Goal: Book appointment/travel/reservation

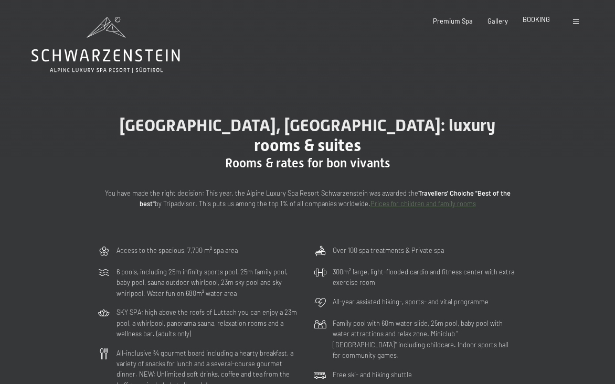
click at [531, 22] on span "BOOKING" at bounding box center [535, 19] width 27 height 8
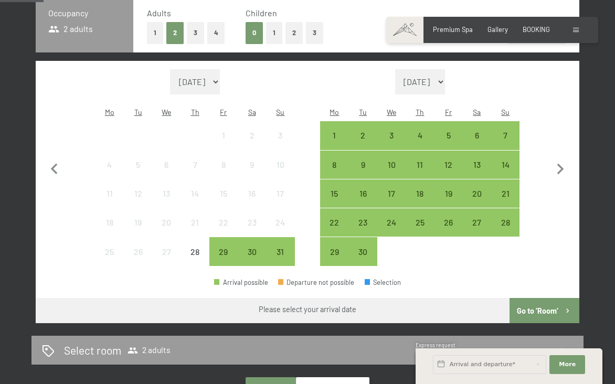
scroll to position [261, 0]
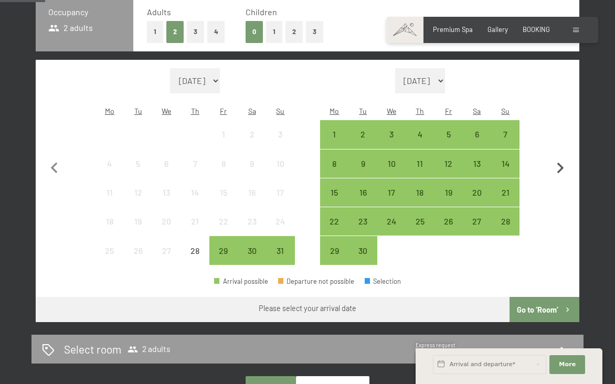
click at [559, 160] on icon "button" at bounding box center [560, 168] width 22 height 22
select select "[DATE]"
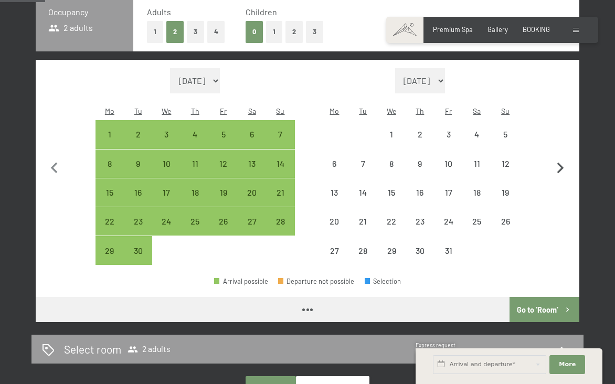
click at [559, 160] on icon "button" at bounding box center [560, 168] width 22 height 22
select select "[DATE]"
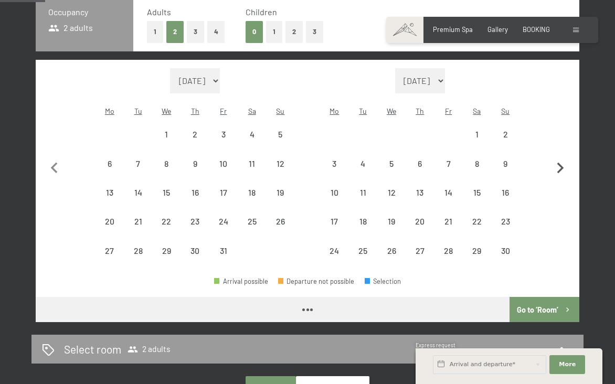
select select "[DATE]"
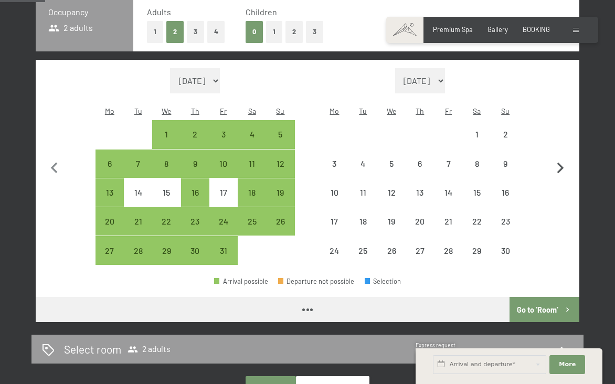
select select "[DATE]"
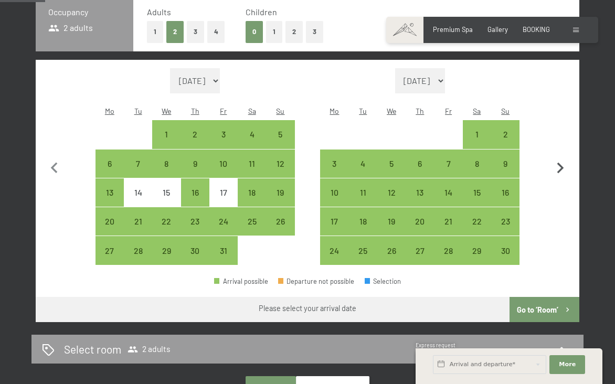
click at [559, 160] on icon "button" at bounding box center [560, 168] width 22 height 22
select select "[DATE]"
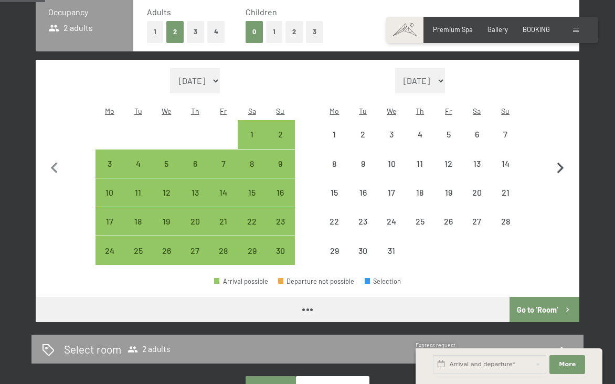
select select "[DATE]"
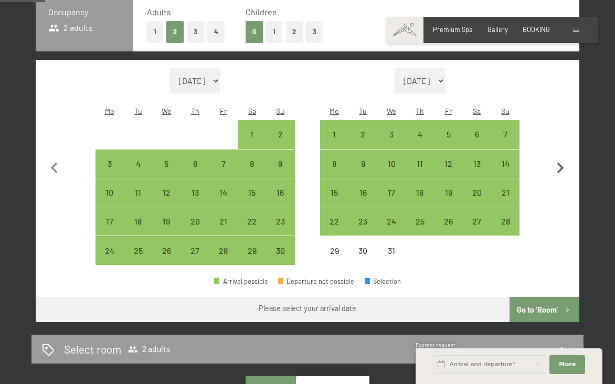
click at [559, 160] on icon "button" at bounding box center [560, 168] width 22 height 22
select select "[DATE]"
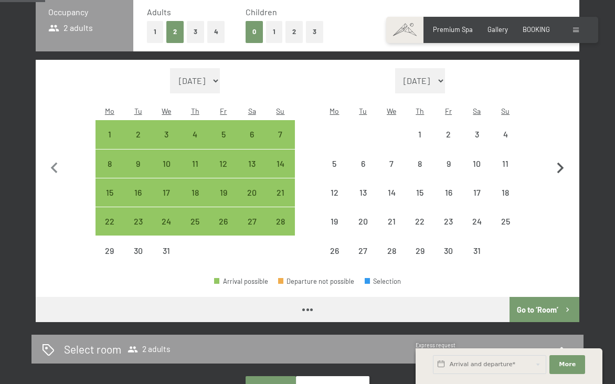
select select "[DATE]"
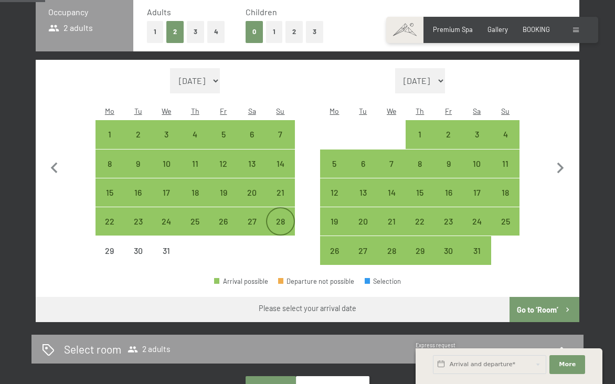
click at [279, 217] on div "28" at bounding box center [280, 230] width 26 height 26
select select "[DATE]"
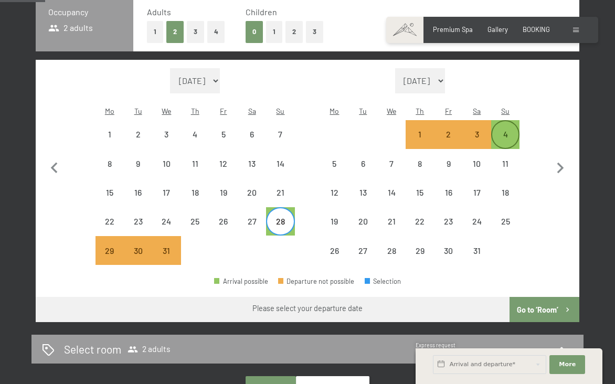
click at [504, 130] on div "4" at bounding box center [505, 143] width 26 height 26
select select "[DATE]"
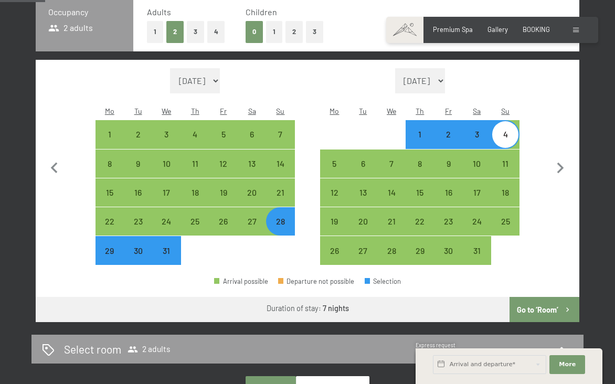
click at [529, 297] on button "Go to ‘Room’" at bounding box center [544, 309] width 70 height 25
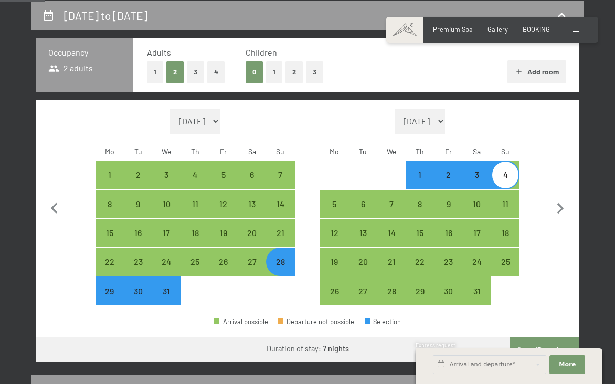
select select "[DATE]"
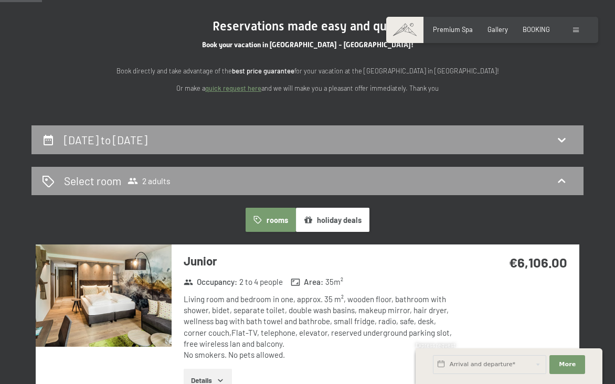
scroll to position [90, 0]
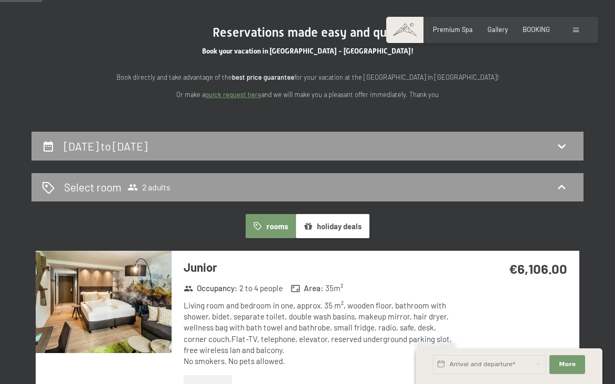
click at [331, 227] on button "holiday deals" at bounding box center [332, 226] width 73 height 24
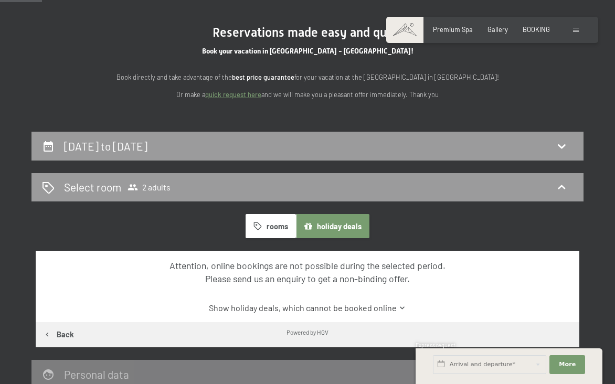
click at [331, 227] on button "holiday deals" at bounding box center [332, 226] width 73 height 24
click at [240, 141] on div "[DATE] to [DATE]" at bounding box center [307, 145] width 531 height 15
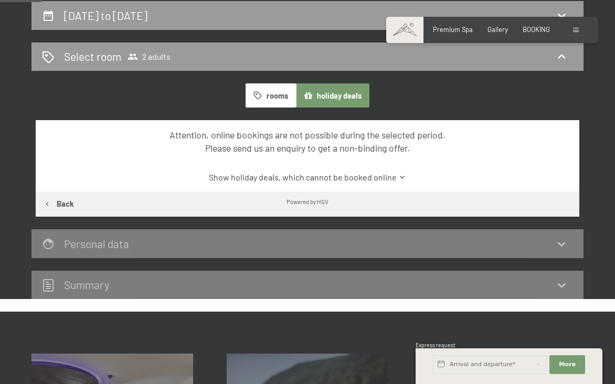
select select "[DATE]"
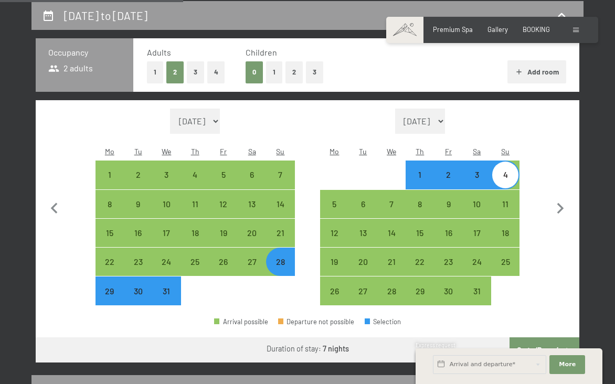
click at [278, 258] on div "28" at bounding box center [280, 271] width 26 height 26
select select "[DATE]"
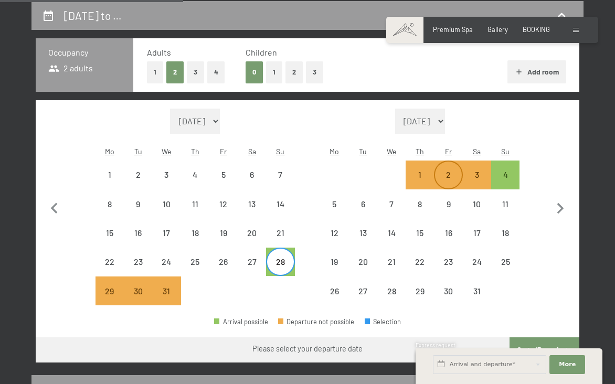
click at [446, 170] on div "2" at bounding box center [448, 183] width 26 height 26
select select "[DATE]"
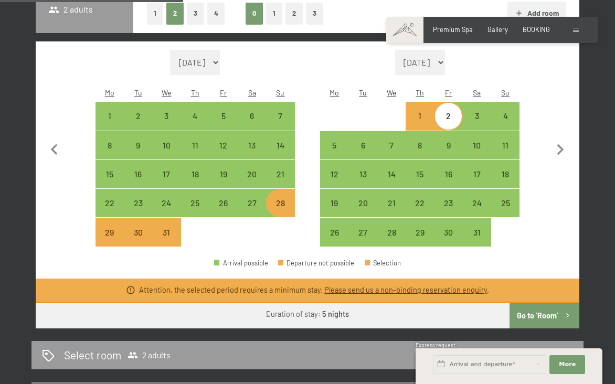
scroll to position [284, 0]
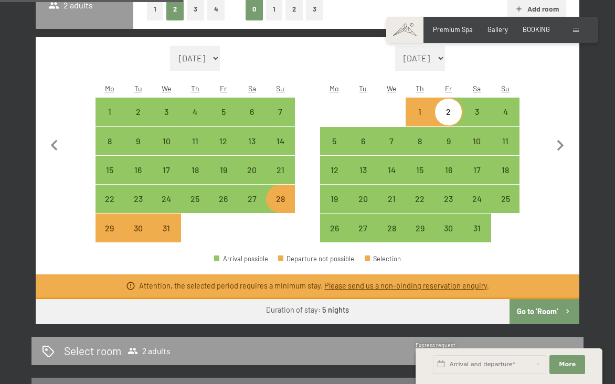
click at [533, 299] on button "Go to ‘Room’" at bounding box center [544, 311] width 70 height 25
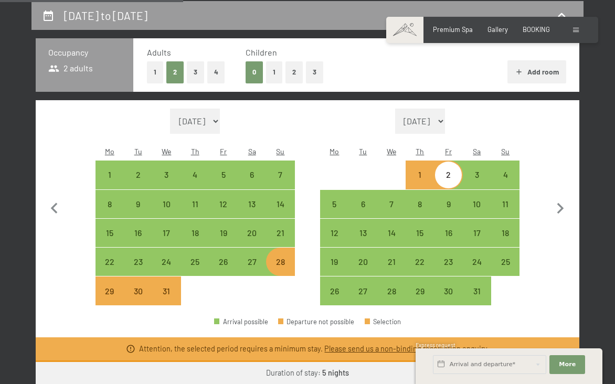
select select "[DATE]"
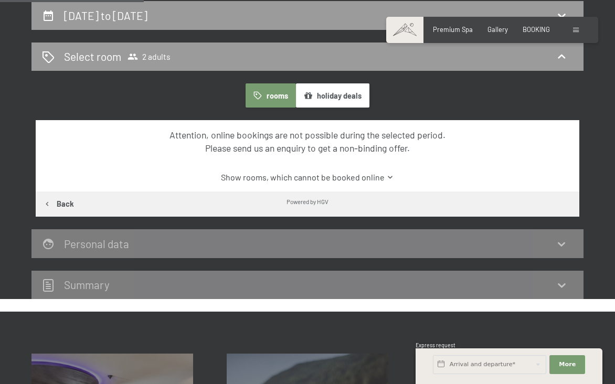
click at [67, 200] on button "Back" at bounding box center [59, 203] width 46 height 25
select select "[DATE]"
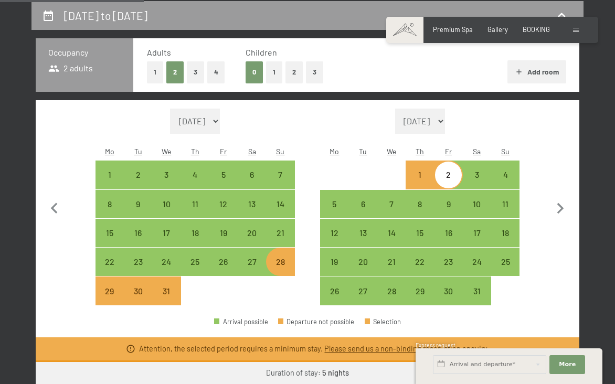
click at [108, 287] on div "29" at bounding box center [110, 300] width 26 height 26
select select "[DATE]"
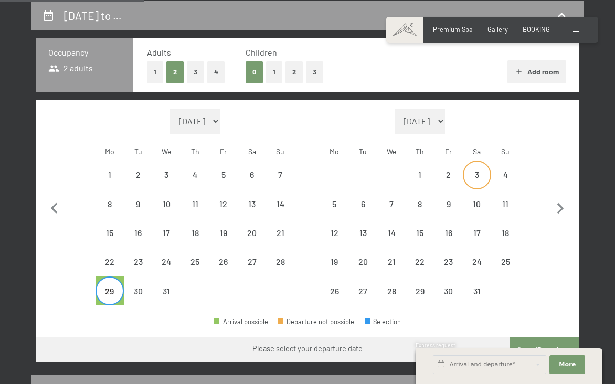
click at [476, 170] on div "3" at bounding box center [477, 183] width 26 height 26
select select "[DATE]"
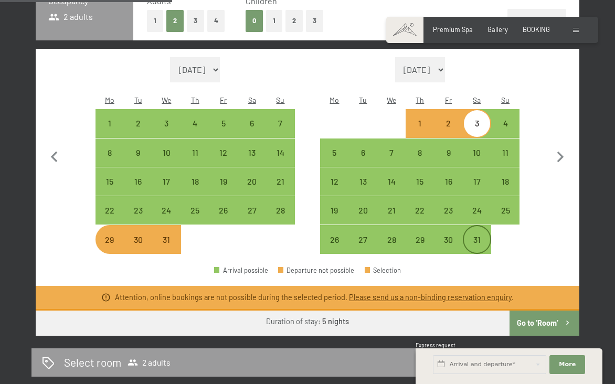
scroll to position [277, 0]
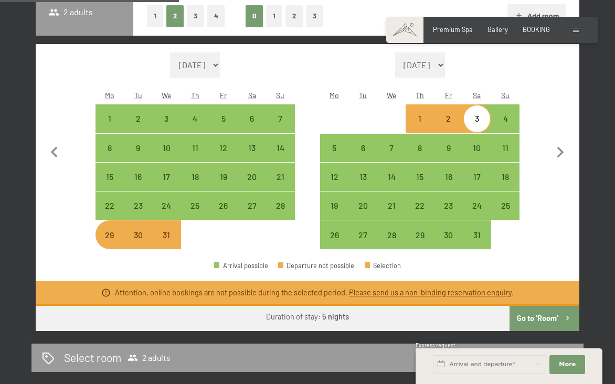
click at [542, 306] on button "Go to ‘Room’" at bounding box center [544, 318] width 70 height 25
select select "[DATE]"
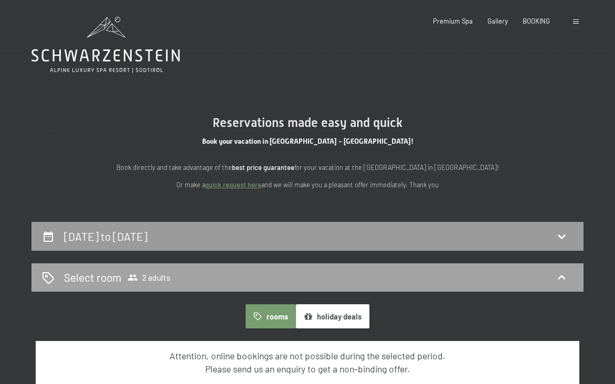
scroll to position [0, 0]
click at [318, 237] on div "[DATE] to [DATE]" at bounding box center [307, 236] width 531 height 15
select select "[DATE]"
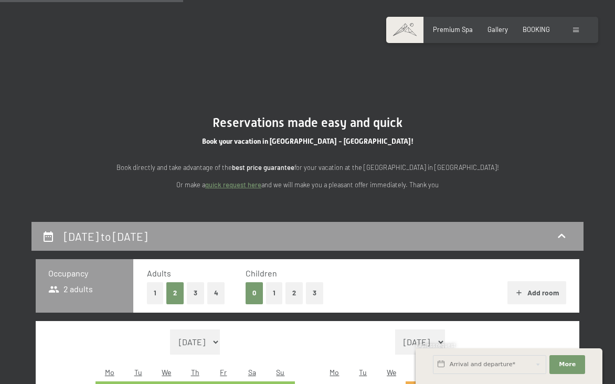
scroll to position [221, 0]
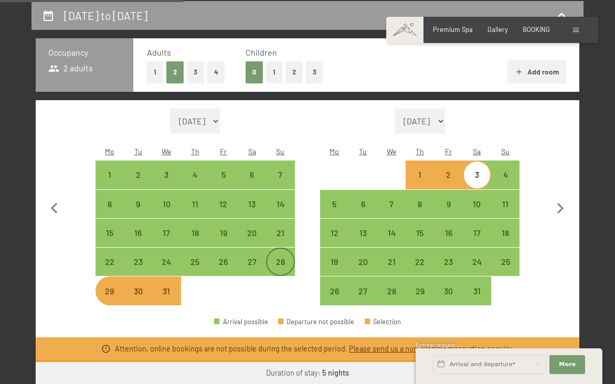
click at [280, 258] on div "28" at bounding box center [280, 271] width 26 height 26
select select "[DATE]"
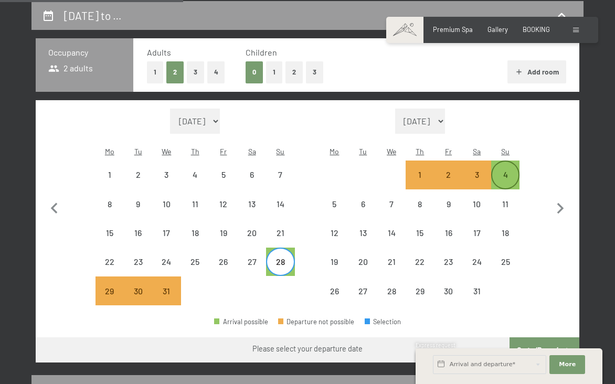
click at [503, 170] on div "4" at bounding box center [505, 183] width 26 height 26
select select "[DATE]"
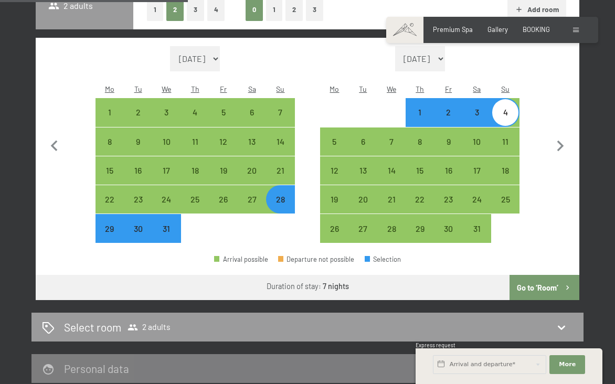
scroll to position [291, 0]
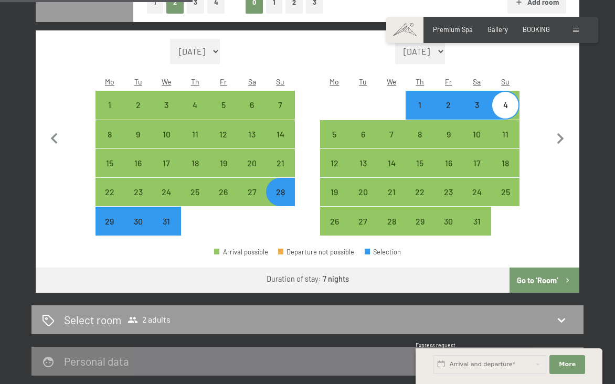
click at [137, 217] on div "30" at bounding box center [138, 230] width 26 height 26
select select "[DATE]"
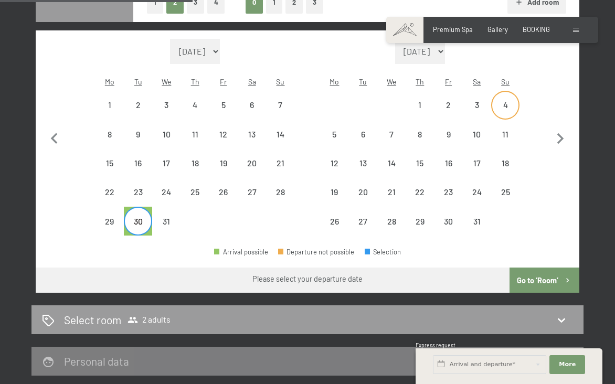
click at [507, 101] on div "4" at bounding box center [505, 114] width 26 height 26
select select "[DATE]"
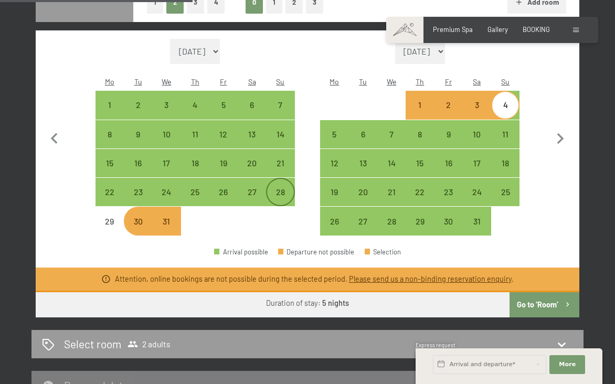
click at [274, 188] on div "28" at bounding box center [280, 201] width 26 height 26
select select "[DATE]"
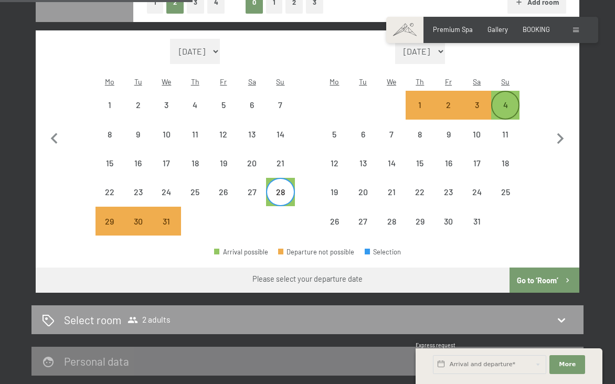
click at [506, 101] on div "4" at bounding box center [505, 114] width 26 height 26
select select "[DATE]"
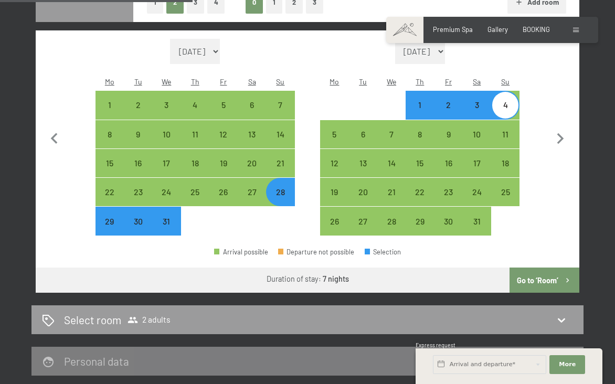
click at [276, 188] on div "28" at bounding box center [280, 201] width 26 height 26
select select "[DATE]"
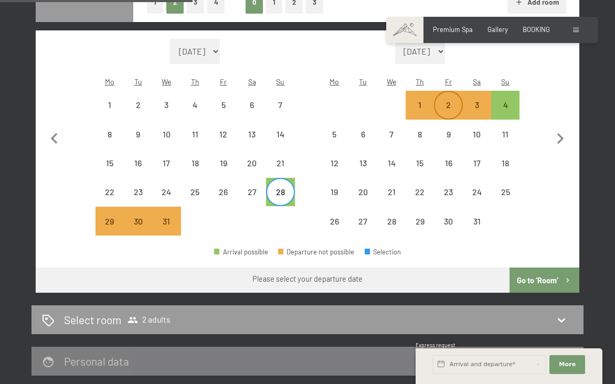
click at [448, 101] on div "2" at bounding box center [448, 114] width 26 height 26
select select "[DATE]"
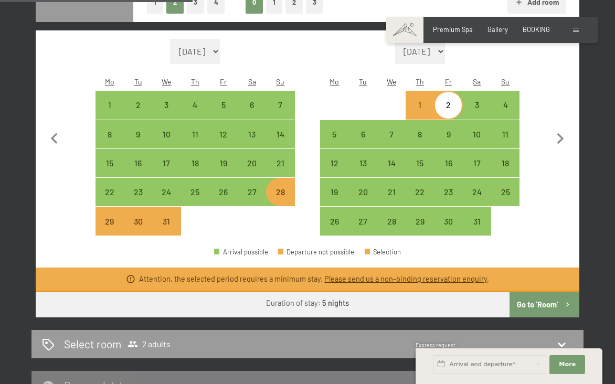
click at [279, 188] on div "28" at bounding box center [280, 201] width 26 height 26
select select "[DATE]"
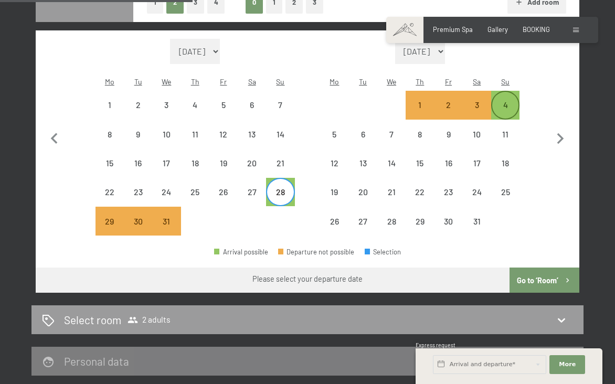
click at [503, 101] on div "4" at bounding box center [505, 114] width 26 height 26
select select "[DATE]"
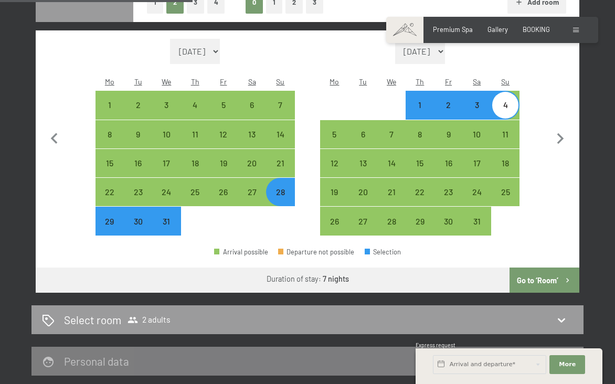
click at [542, 267] on button "Go to ‘Room’" at bounding box center [544, 279] width 70 height 25
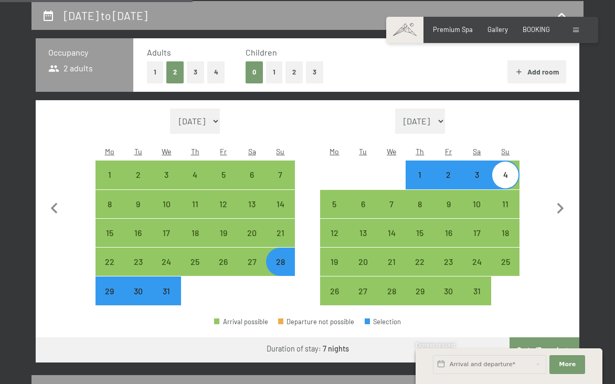
select select "[DATE]"
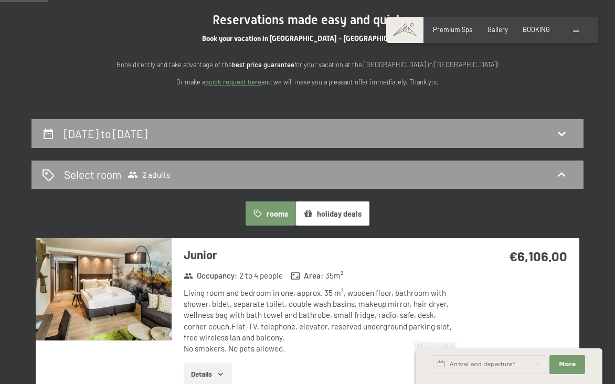
scroll to position [104, 0]
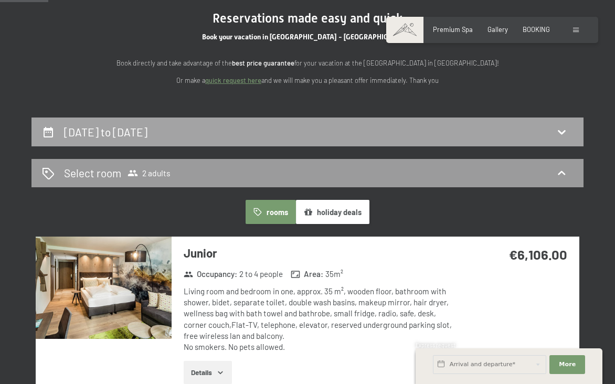
click at [395, 129] on div "[DATE] to [DATE]" at bounding box center [307, 131] width 531 height 15
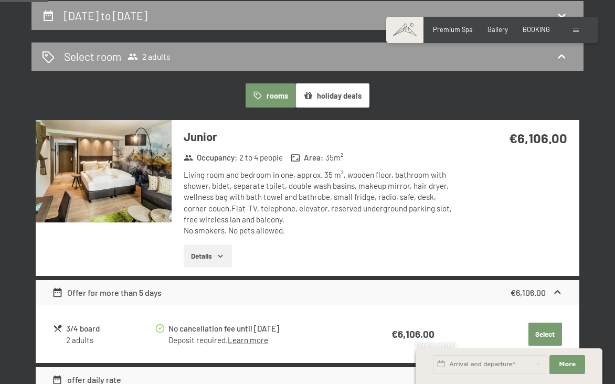
select select "[DATE]"
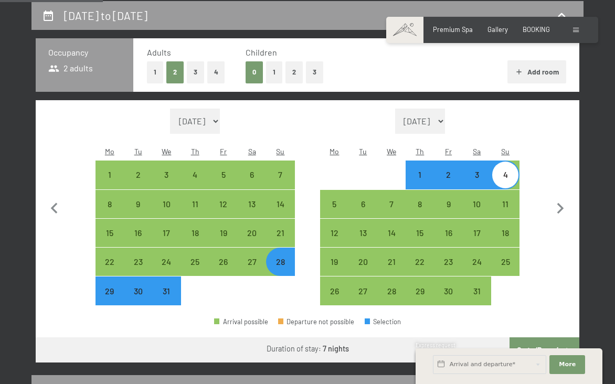
click at [281, 218] on span "Consent to marketing activities*" at bounding box center [265, 222] width 119 height 10
click at [200, 218] on input "Consent to marketing activities*" at bounding box center [195, 222] width 10 height 10
checkbox input "false"
click at [280, 229] on div "21" at bounding box center [280, 242] width 26 height 26
select select "[DATE]"
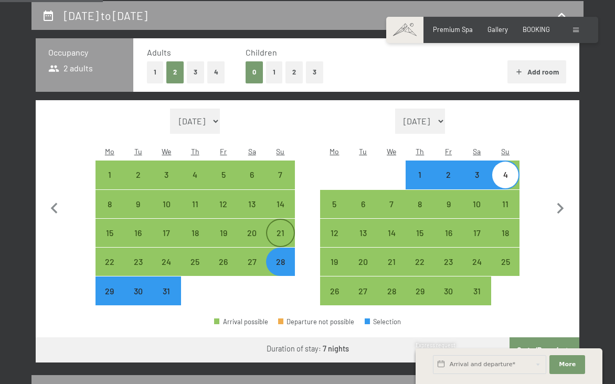
select select "[DATE]"
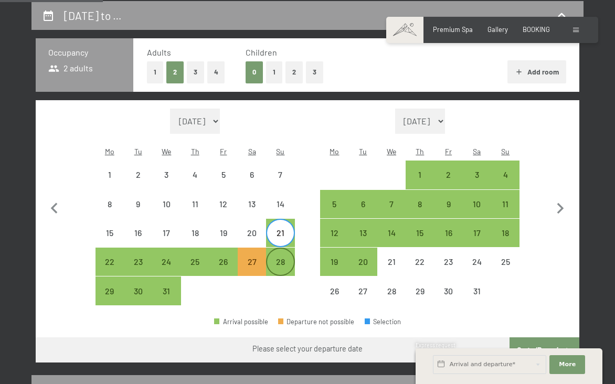
click at [280, 258] on div "28" at bounding box center [280, 271] width 26 height 26
select select "[DATE]"
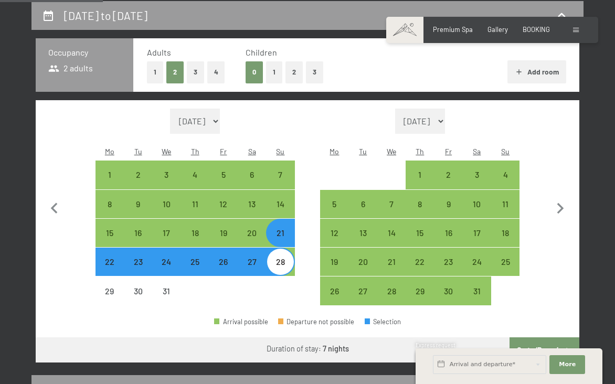
click at [536, 337] on button "Go to ‘Room’" at bounding box center [544, 349] width 70 height 25
select select "[DATE]"
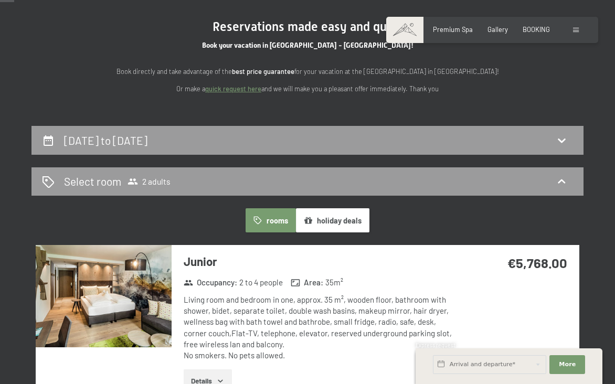
scroll to position [100, 0]
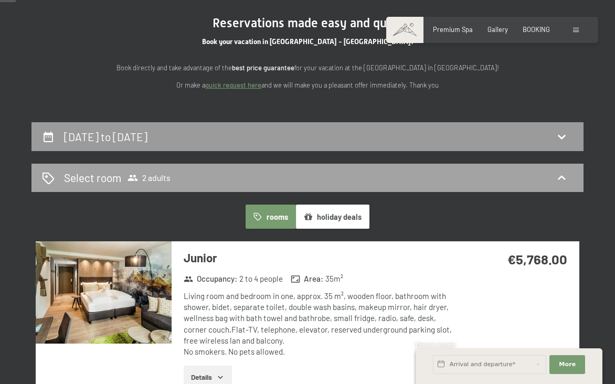
click at [320, 173] on div "Select room 2 adults" at bounding box center [307, 177] width 531 height 15
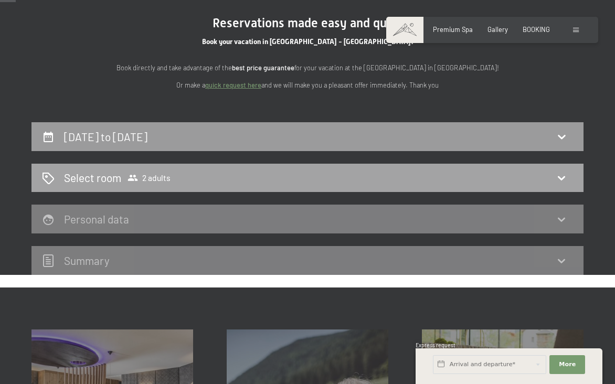
click at [320, 173] on div "Select room 2 adults" at bounding box center [307, 177] width 531 height 15
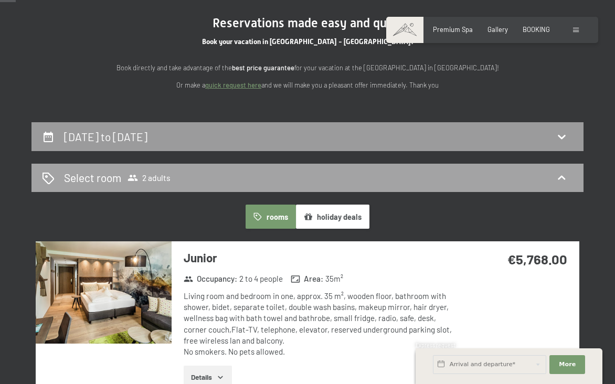
click at [152, 173] on span "2 adults" at bounding box center [148, 178] width 43 height 10
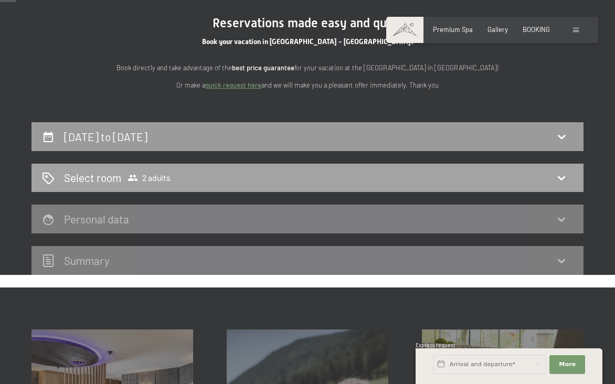
click at [152, 173] on span "2 adults" at bounding box center [148, 178] width 43 height 10
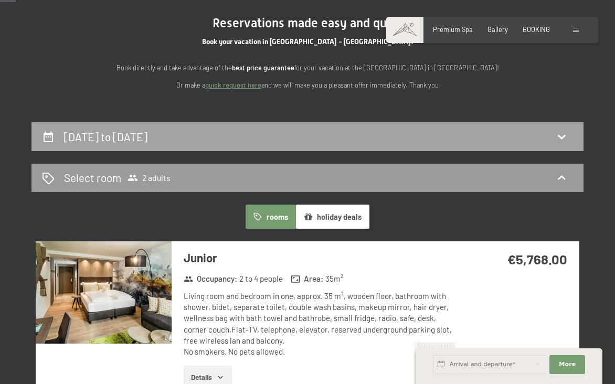
click at [147, 133] on h2 "[DATE] to [DATE]" at bounding box center [105, 136] width 83 height 13
select select "[DATE]"
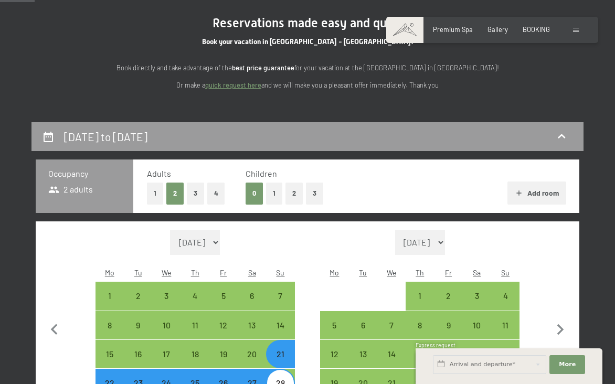
scroll to position [221, 0]
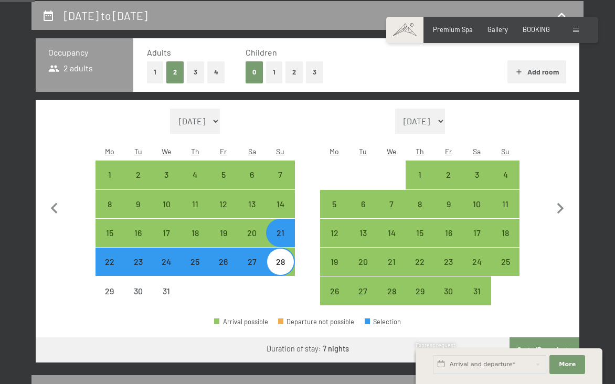
click at [195, 71] on button "3" at bounding box center [195, 72] width 17 height 22
select select "[DATE]"
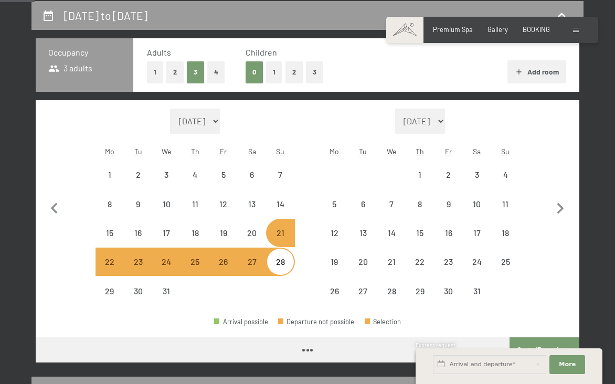
select select "[DATE]"
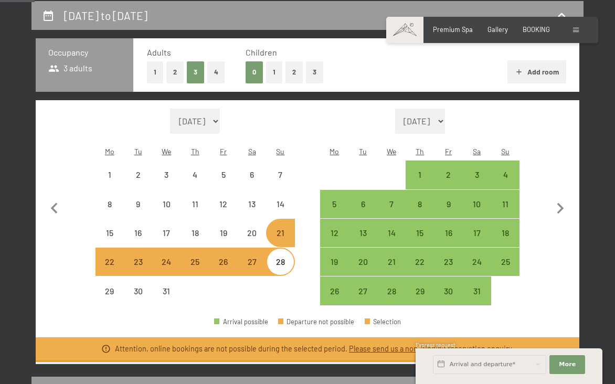
select select "[DATE]"
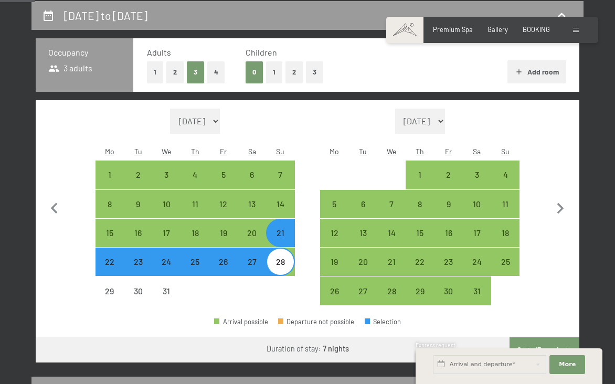
click at [167, 314] on div "Arrival possible Departure not possible Selection" at bounding box center [307, 326] width 543 height 24
click at [283, 258] on div "28" at bounding box center [280, 271] width 26 height 26
select select "[DATE]"
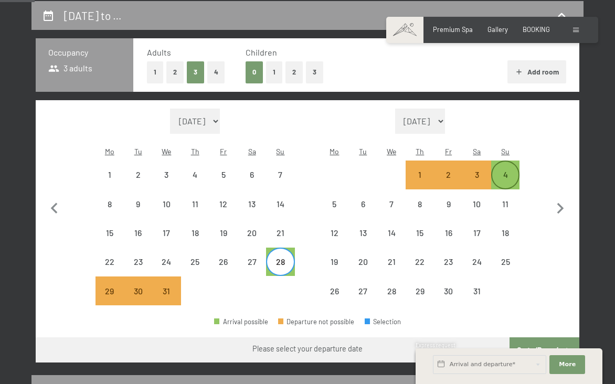
click at [510, 162] on div "4" at bounding box center [505, 175] width 26 height 26
select select "[DATE]"
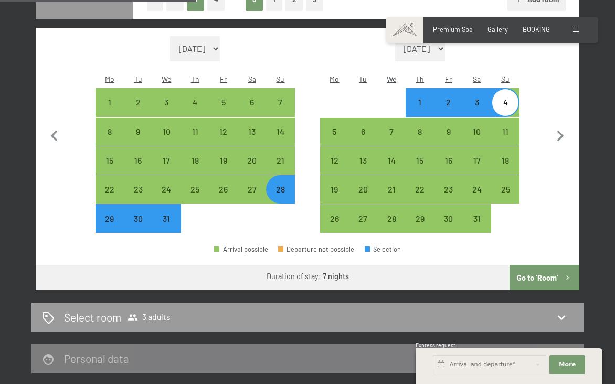
scroll to position [295, 0]
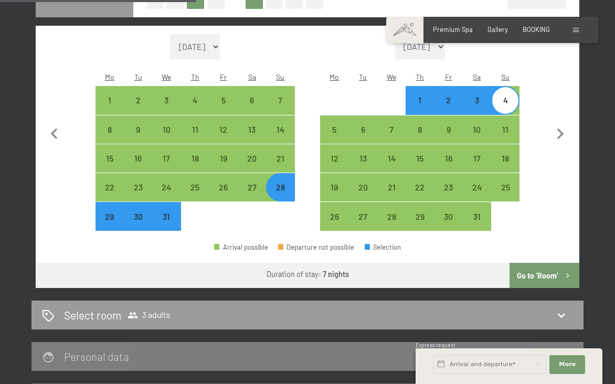
click at [530, 263] on button "Go to ‘Room’" at bounding box center [544, 275] width 70 height 25
select select "[DATE]"
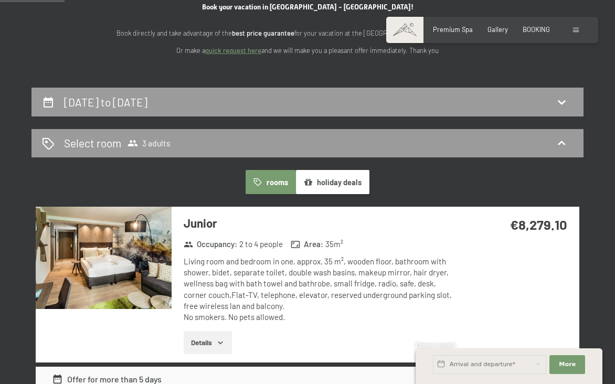
scroll to position [125, 0]
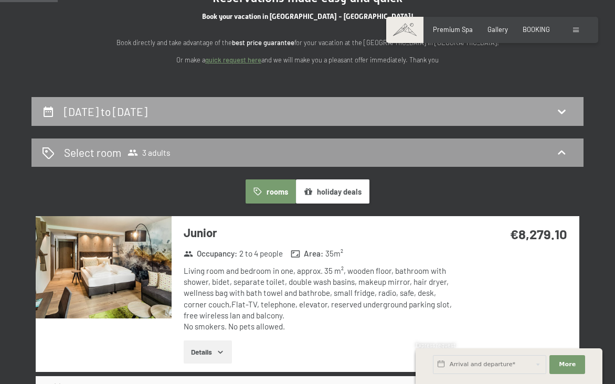
click at [147, 110] on h2 "[DATE] to [DATE]" at bounding box center [105, 111] width 83 height 13
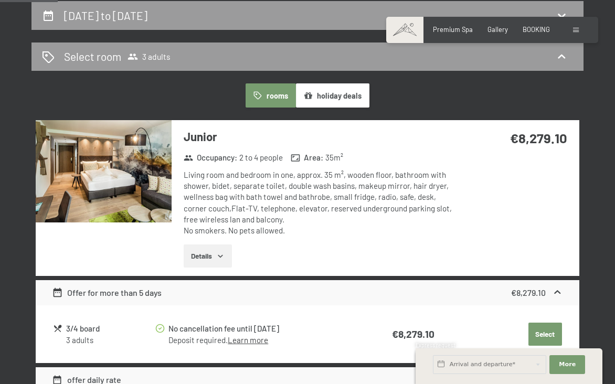
select select "[DATE]"
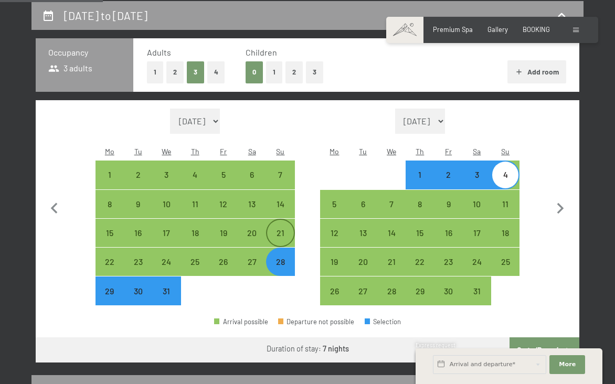
click at [280, 229] on div "21" at bounding box center [280, 242] width 26 height 26
select select "[DATE]"
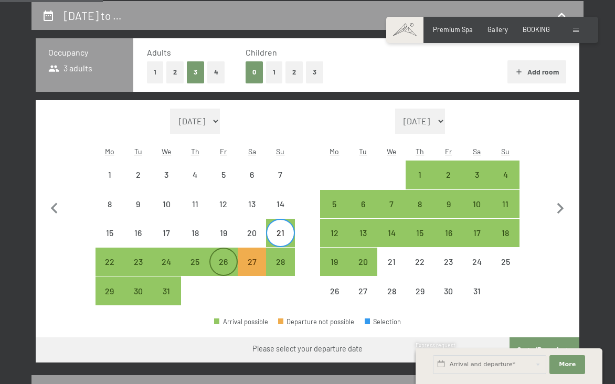
click at [220, 258] on div "26" at bounding box center [223, 271] width 26 height 26
select select "[DATE]"
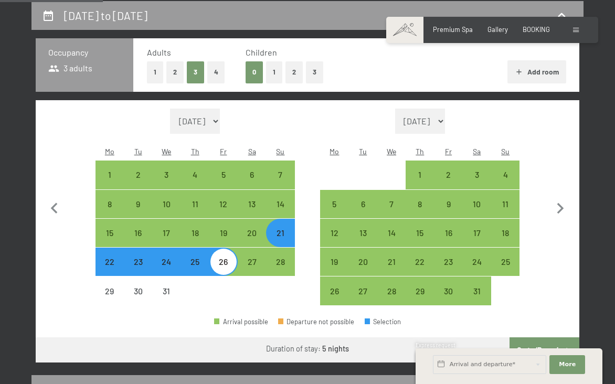
click at [109, 258] on div "22" at bounding box center [110, 271] width 26 height 26
select select "[DATE]"
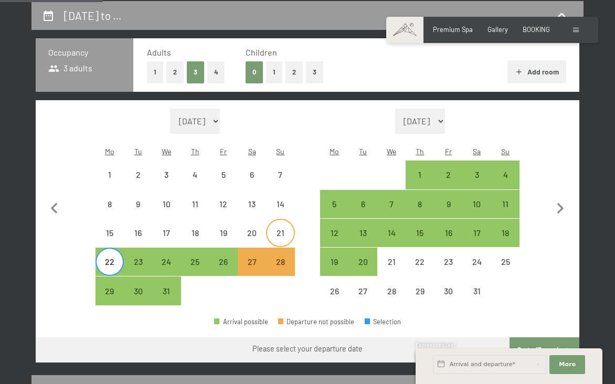
click at [277, 229] on div "21" at bounding box center [280, 242] width 26 height 26
select select "[DATE]"
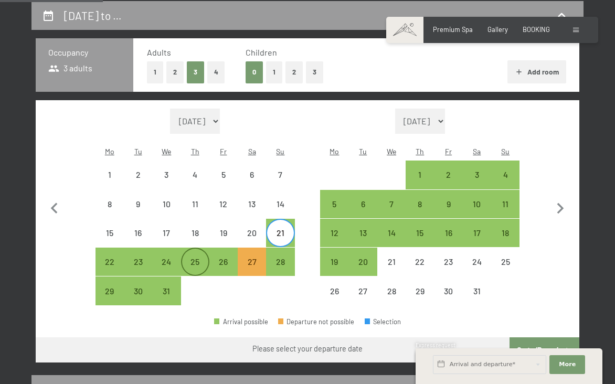
click at [190, 258] on div "25" at bounding box center [195, 271] width 26 height 26
select select "[DATE]"
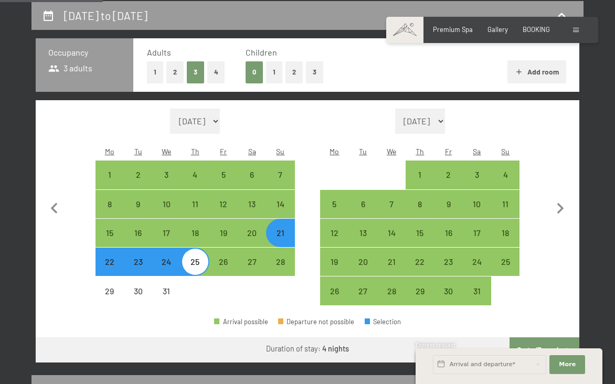
click at [283, 229] on div "21" at bounding box center [280, 242] width 26 height 26
select select "[DATE]"
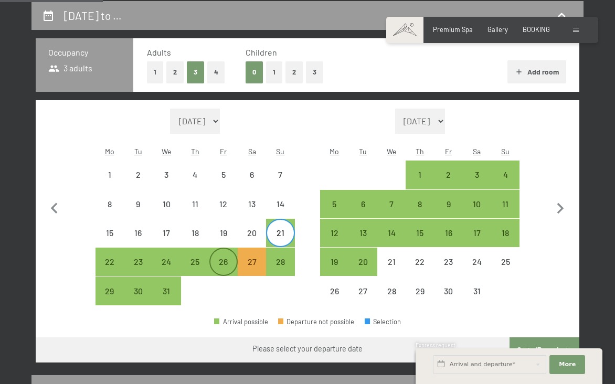
click at [223, 258] on div "26" at bounding box center [223, 271] width 26 height 26
select select "[DATE]"
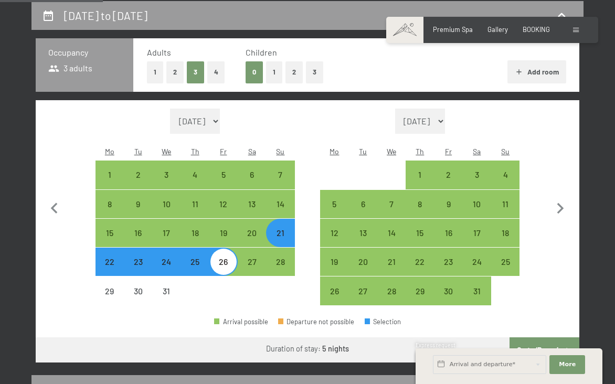
click at [532, 337] on button "Go to ‘Room’" at bounding box center [544, 349] width 70 height 25
select select "[DATE]"
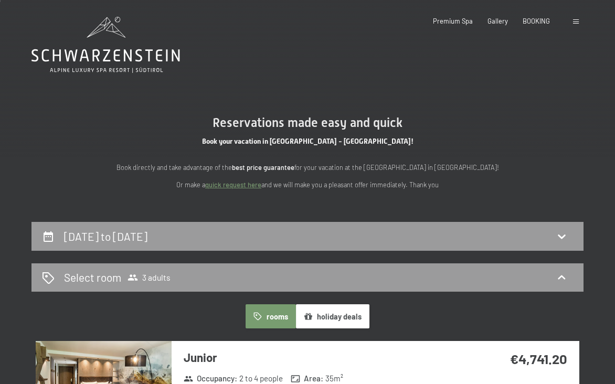
scroll to position [0, 0]
click at [147, 232] on h2 "[DATE] to [DATE]" at bounding box center [105, 236] width 83 height 13
select select "[DATE]"
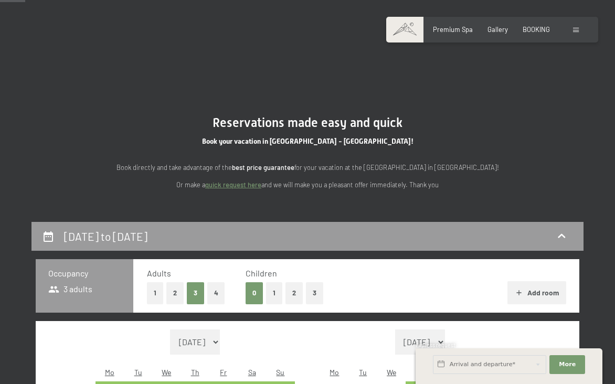
scroll to position [221, 0]
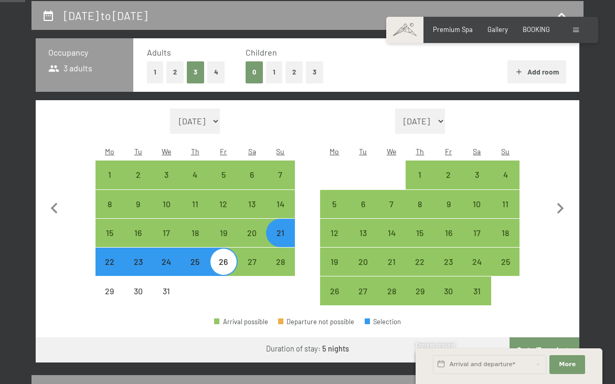
click at [110, 258] on div "22" at bounding box center [110, 271] width 26 height 26
select select "[DATE]"
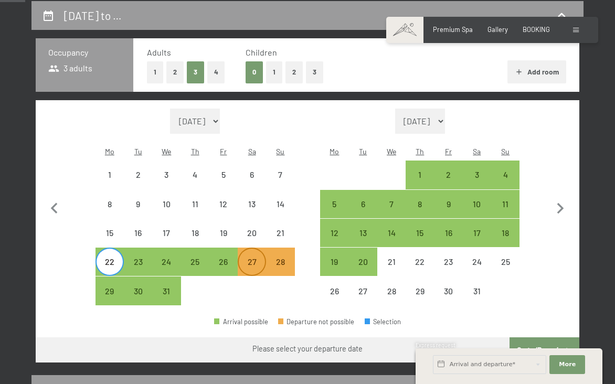
click at [245, 258] on div "27" at bounding box center [252, 271] width 26 height 26
select select "[DATE]"
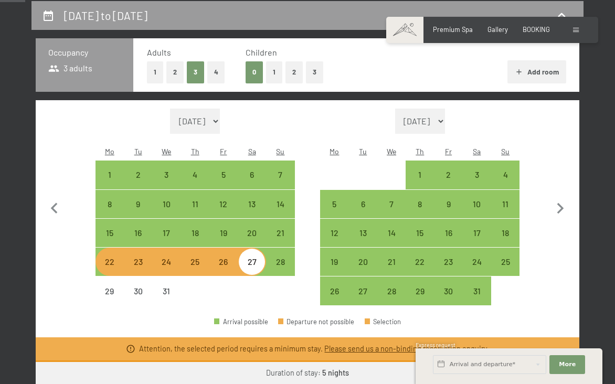
click at [142, 258] on div "23" at bounding box center [138, 271] width 26 height 26
select select "[DATE]"
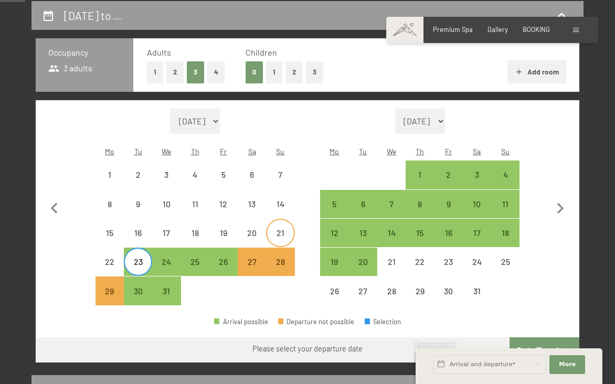
click at [281, 229] on div "21" at bounding box center [280, 242] width 26 height 26
select select "[DATE]"
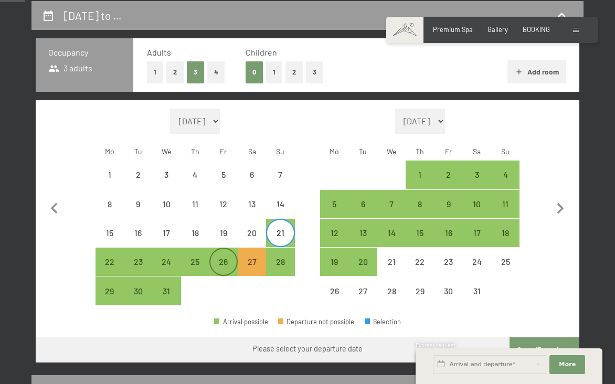
click at [222, 258] on div "26" at bounding box center [223, 271] width 26 height 26
select select "[DATE]"
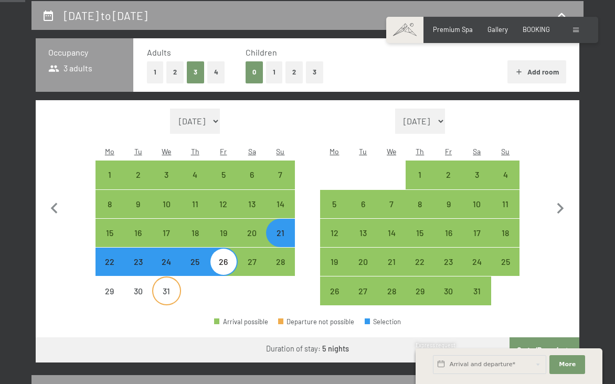
click at [163, 287] on div "31" at bounding box center [166, 300] width 26 height 26
select select "[DATE]"
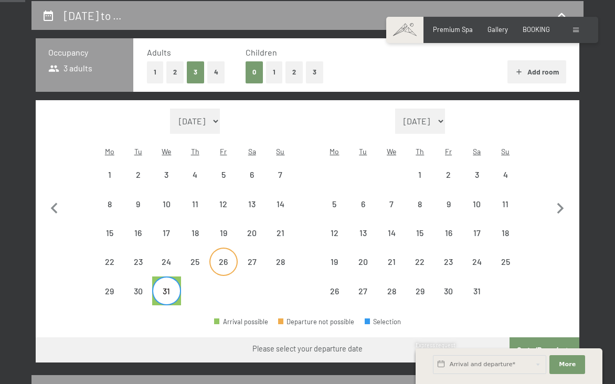
click at [223, 258] on div "26" at bounding box center [223, 271] width 26 height 26
select select "[DATE]"
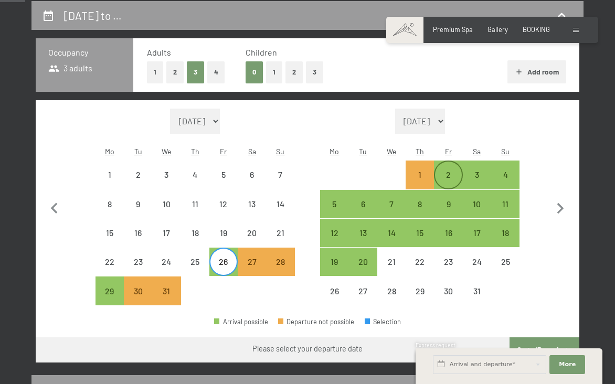
click at [446, 170] on div "2" at bounding box center [448, 183] width 26 height 26
select select "[DATE]"
